Goal: Go to known website: Access a specific website the user already knows

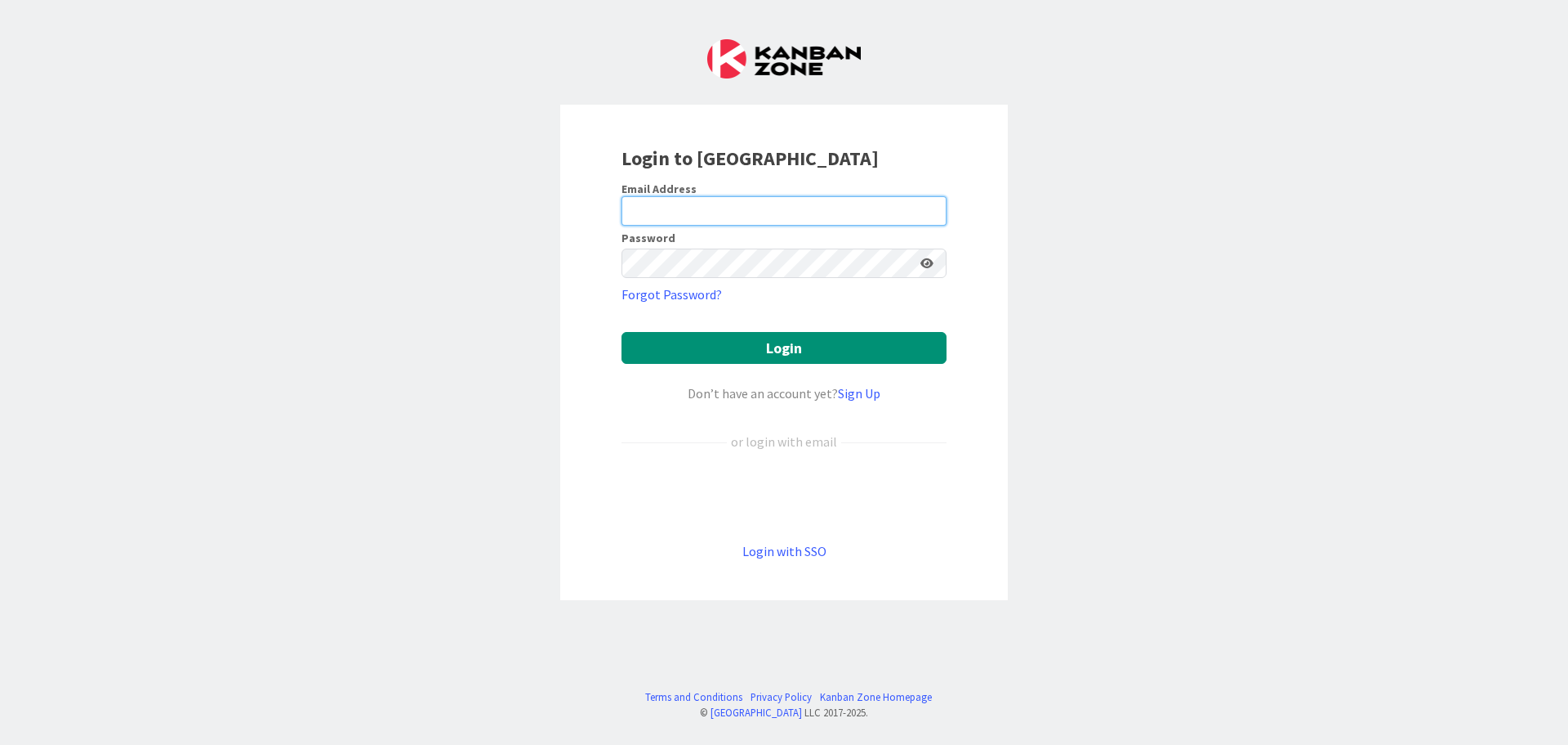
click at [774, 207] on input "email" at bounding box center [784, 210] width 325 height 29
type input "[PERSON_NAME]"
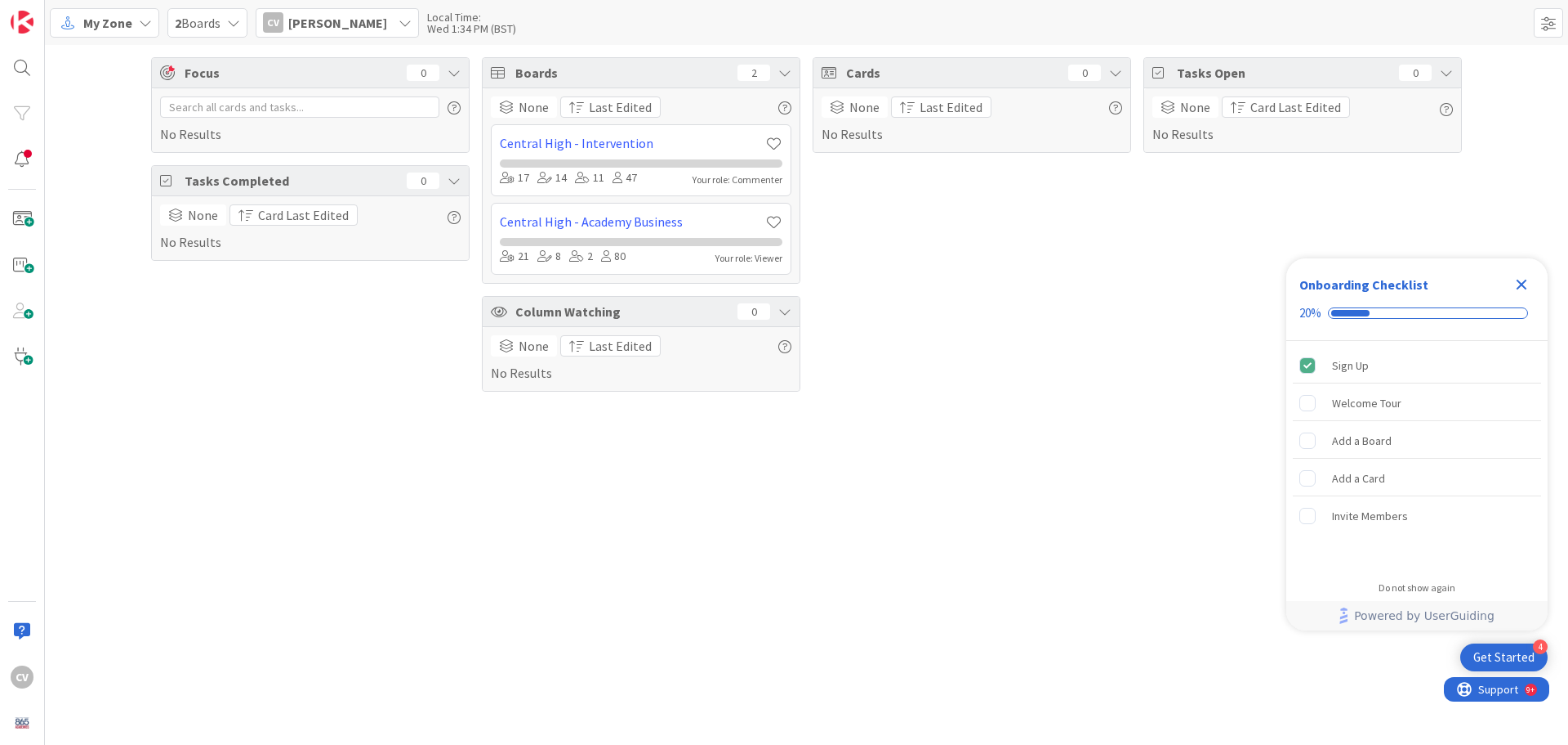
click at [1434, 28] on div "My Zone 2 Boards CV [PERSON_NAME] Local Time: Wed 1:34 PM (BST)" at bounding box center [806, 22] width 1523 height 45
